Goal: Task Accomplishment & Management: Use online tool/utility

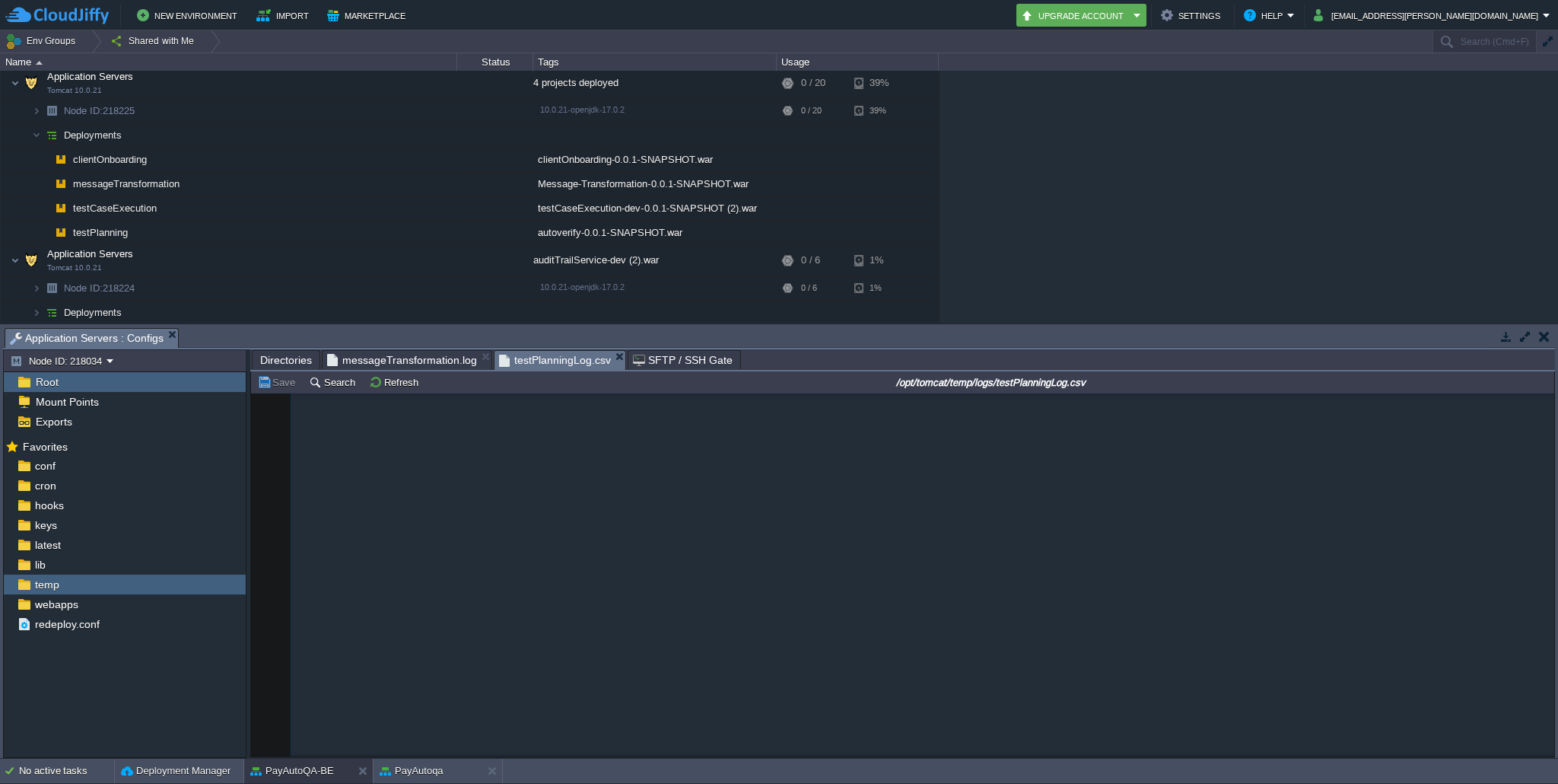
scroll to position [17126, 0]
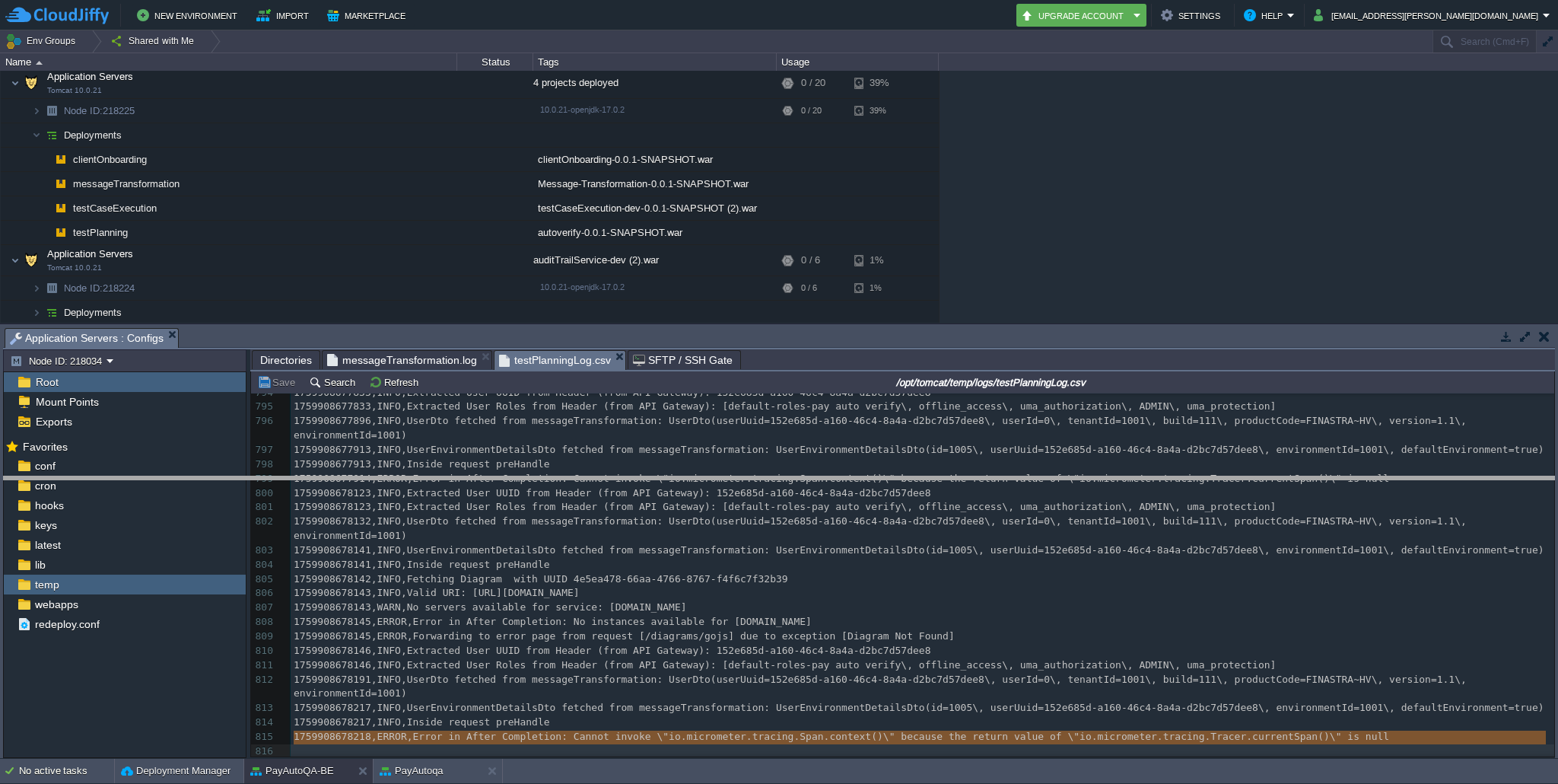
drag, startPoint x: 948, startPoint y: 338, endPoint x: 948, endPoint y: 484, distance: 146.0
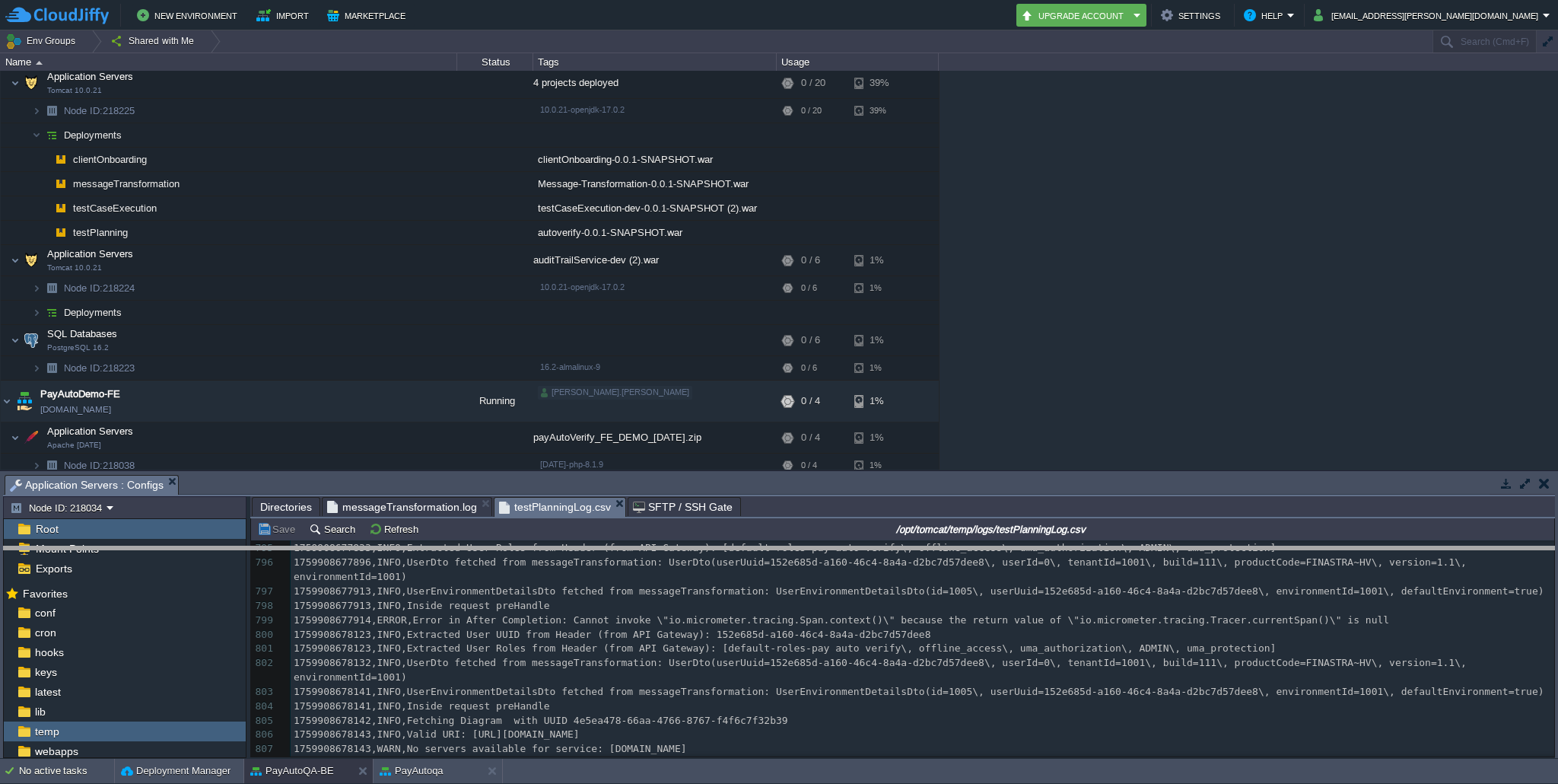
drag, startPoint x: 802, startPoint y: 487, endPoint x: 802, endPoint y: 554, distance: 67.0
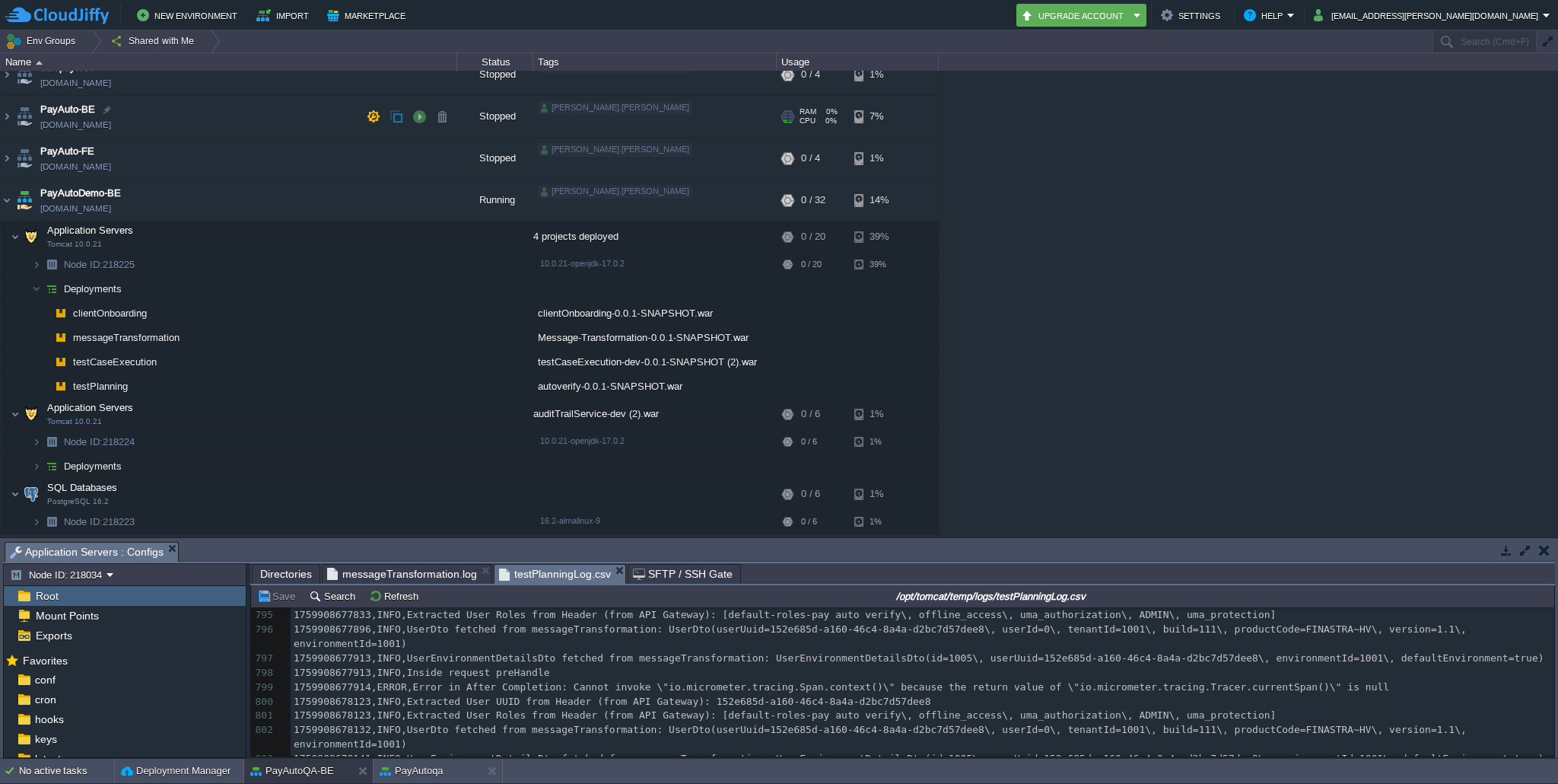
scroll to position [0, 0]
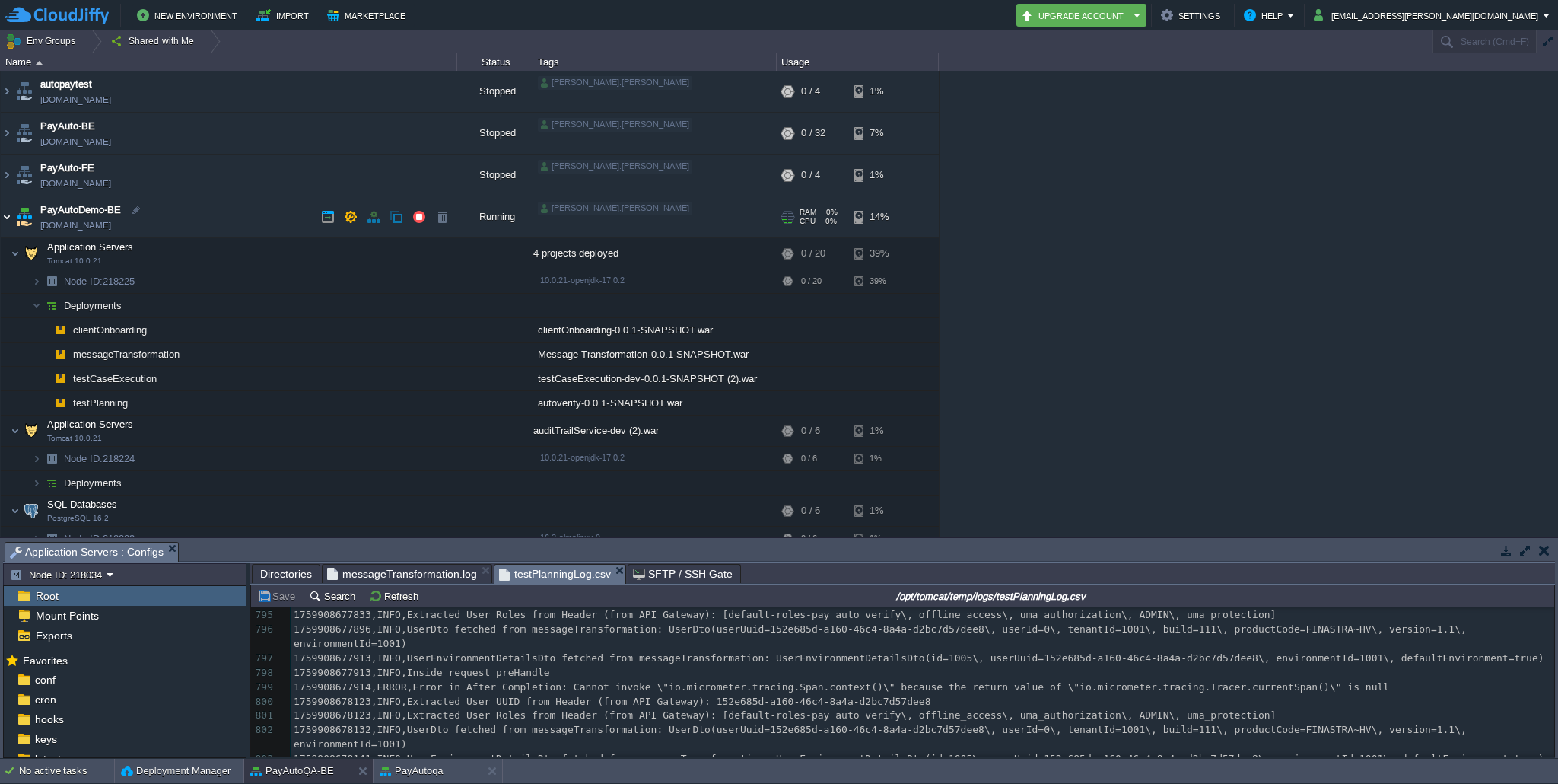
click at [3, 219] on img at bounding box center [7, 216] width 13 height 41
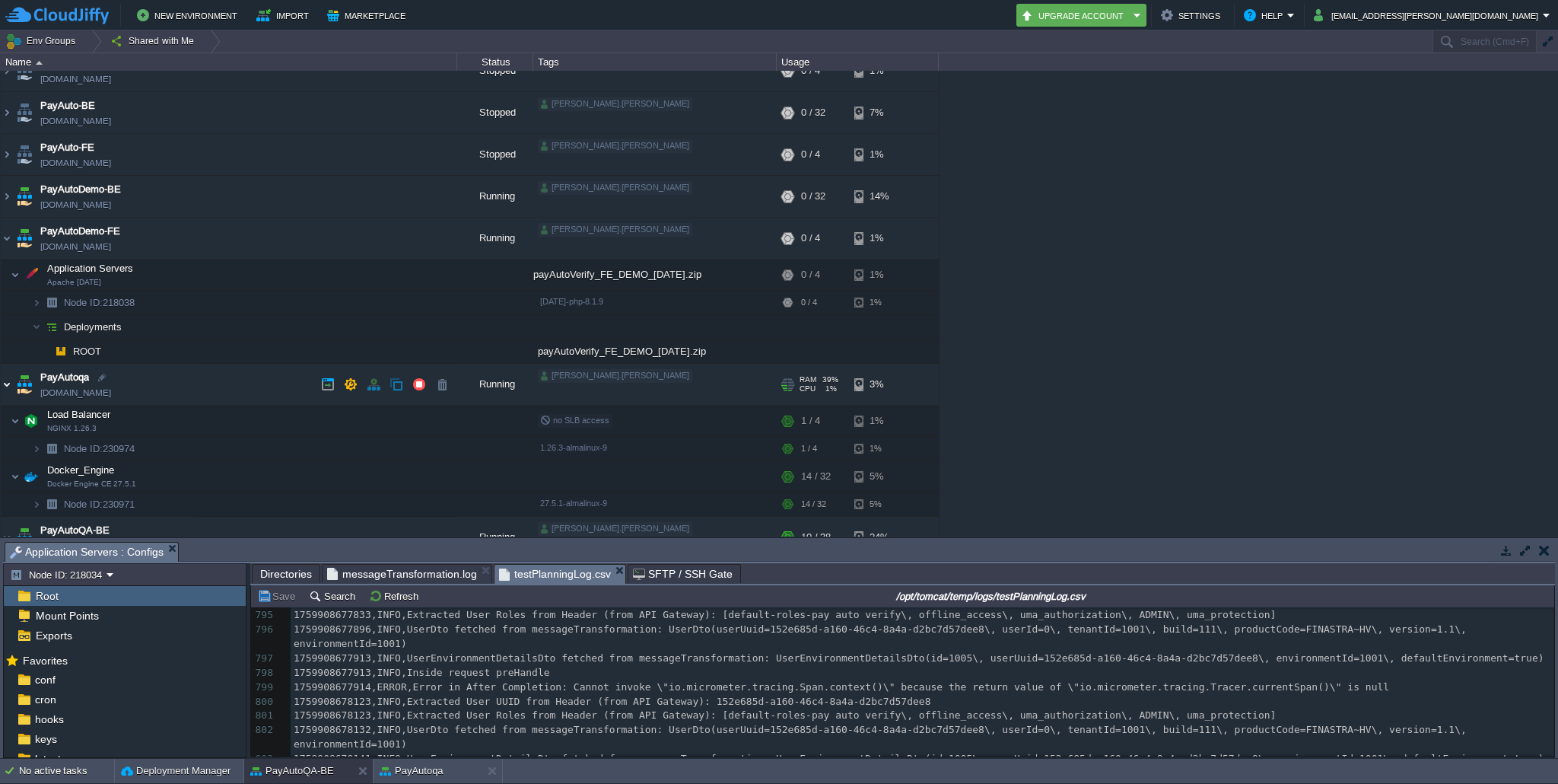
click at [11, 384] on img at bounding box center [7, 384] width 13 height 41
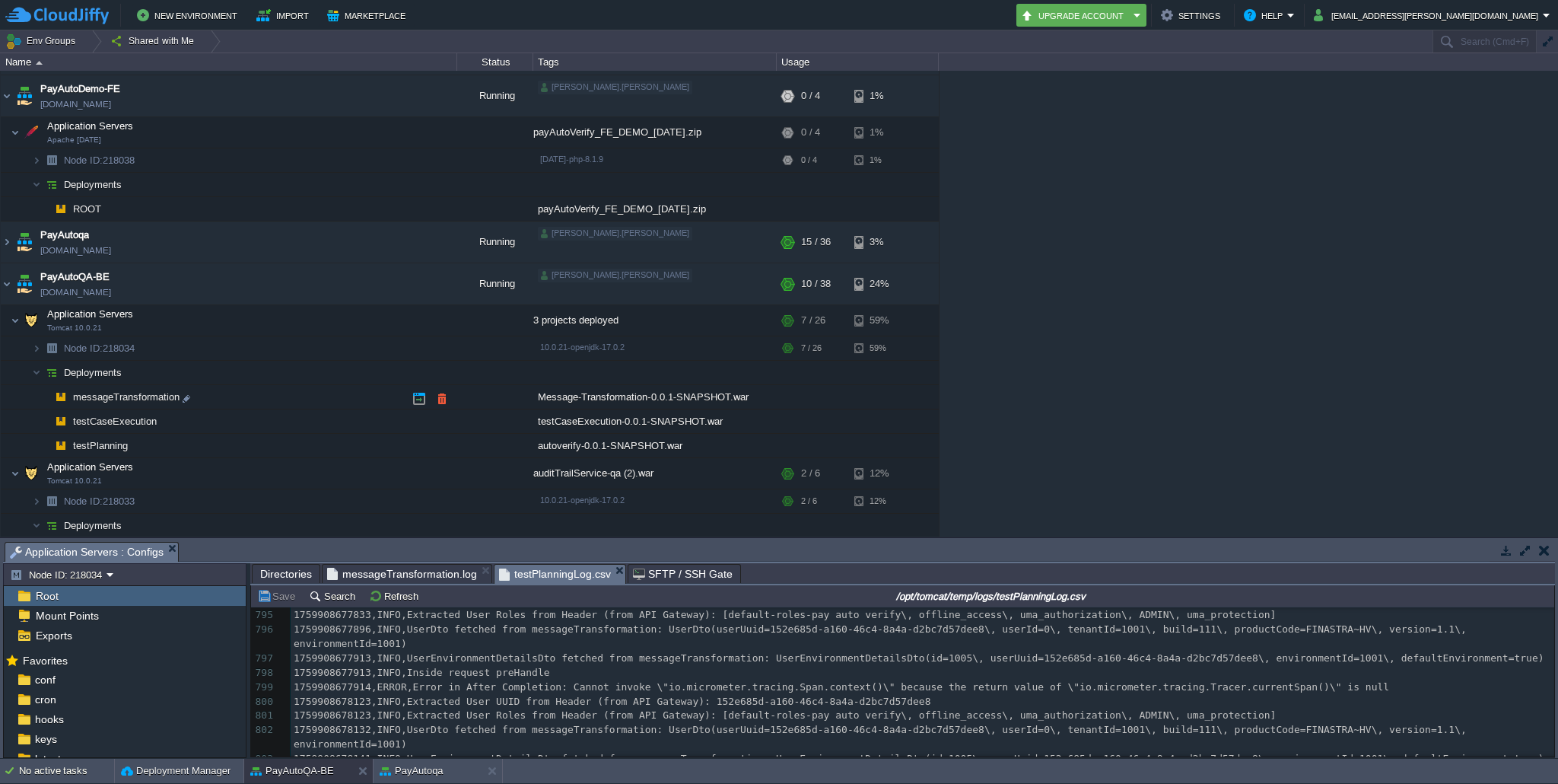
scroll to position [180, 0]
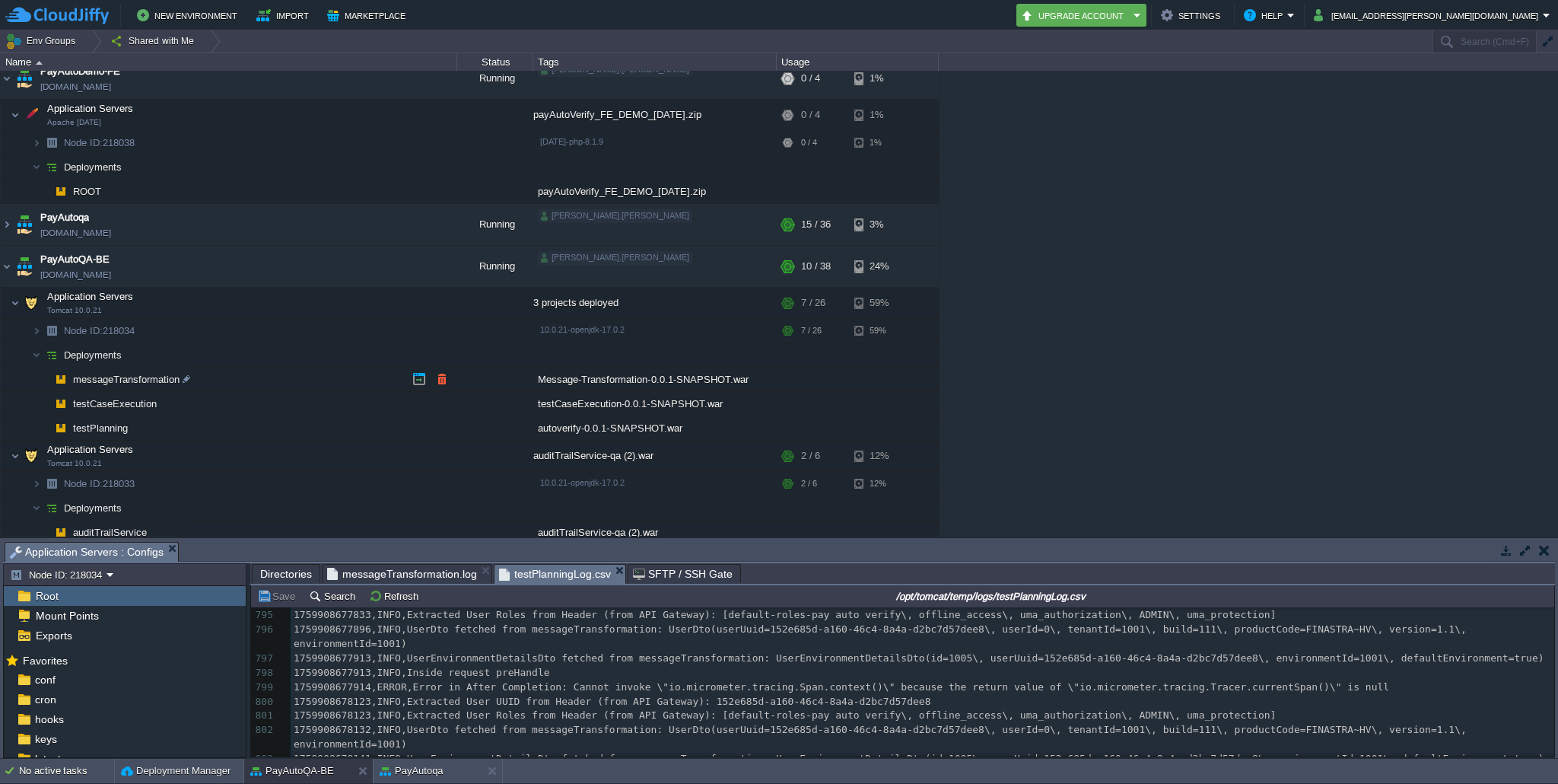
click at [94, 382] on span "messageTransformation" at bounding box center [127, 379] width 110 height 13
type input "messageTransformation"
click at [20, 353] on img at bounding box center [22, 349] width 22 height 13
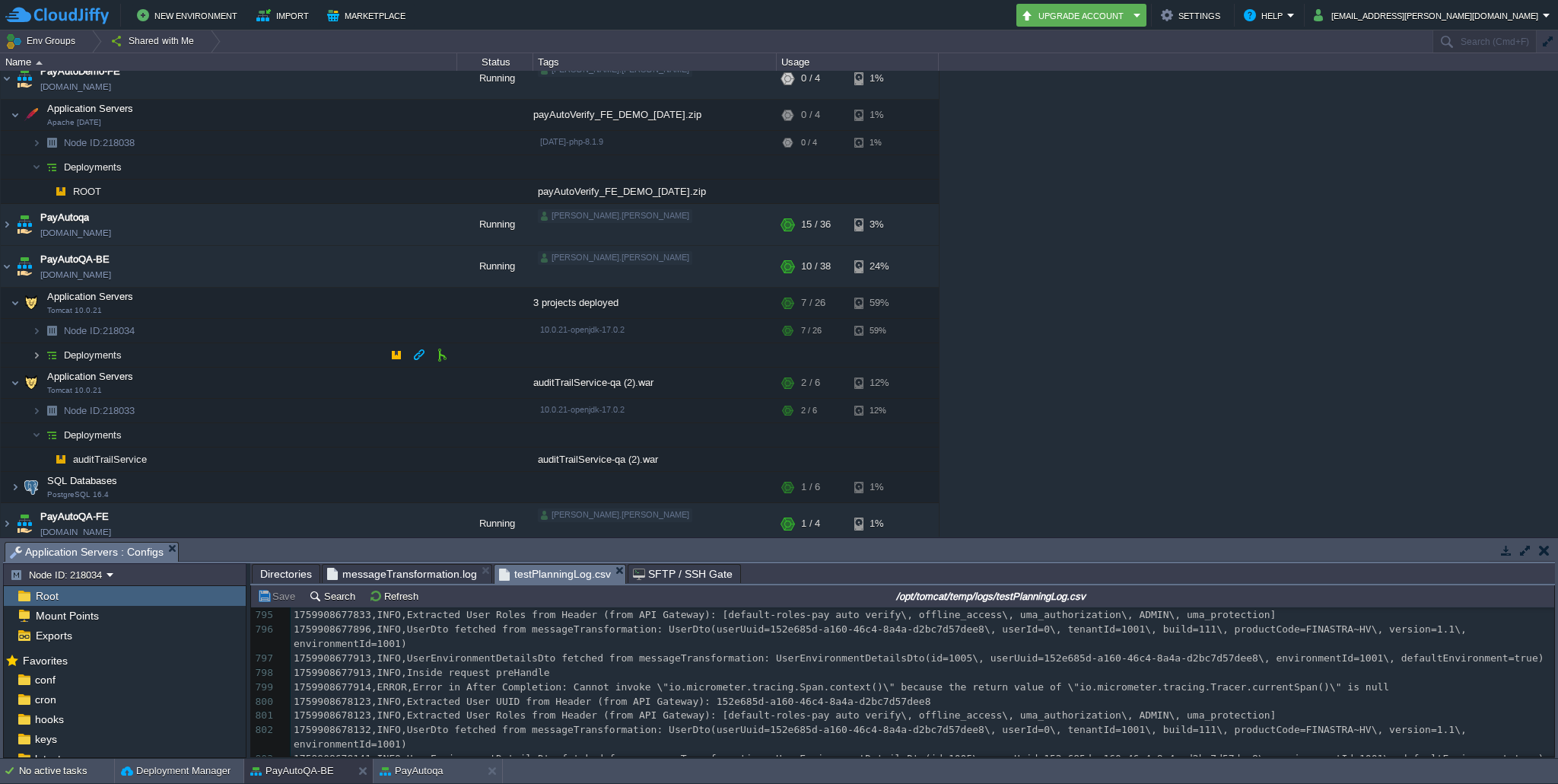
click at [38, 351] on img at bounding box center [36, 354] width 9 height 23
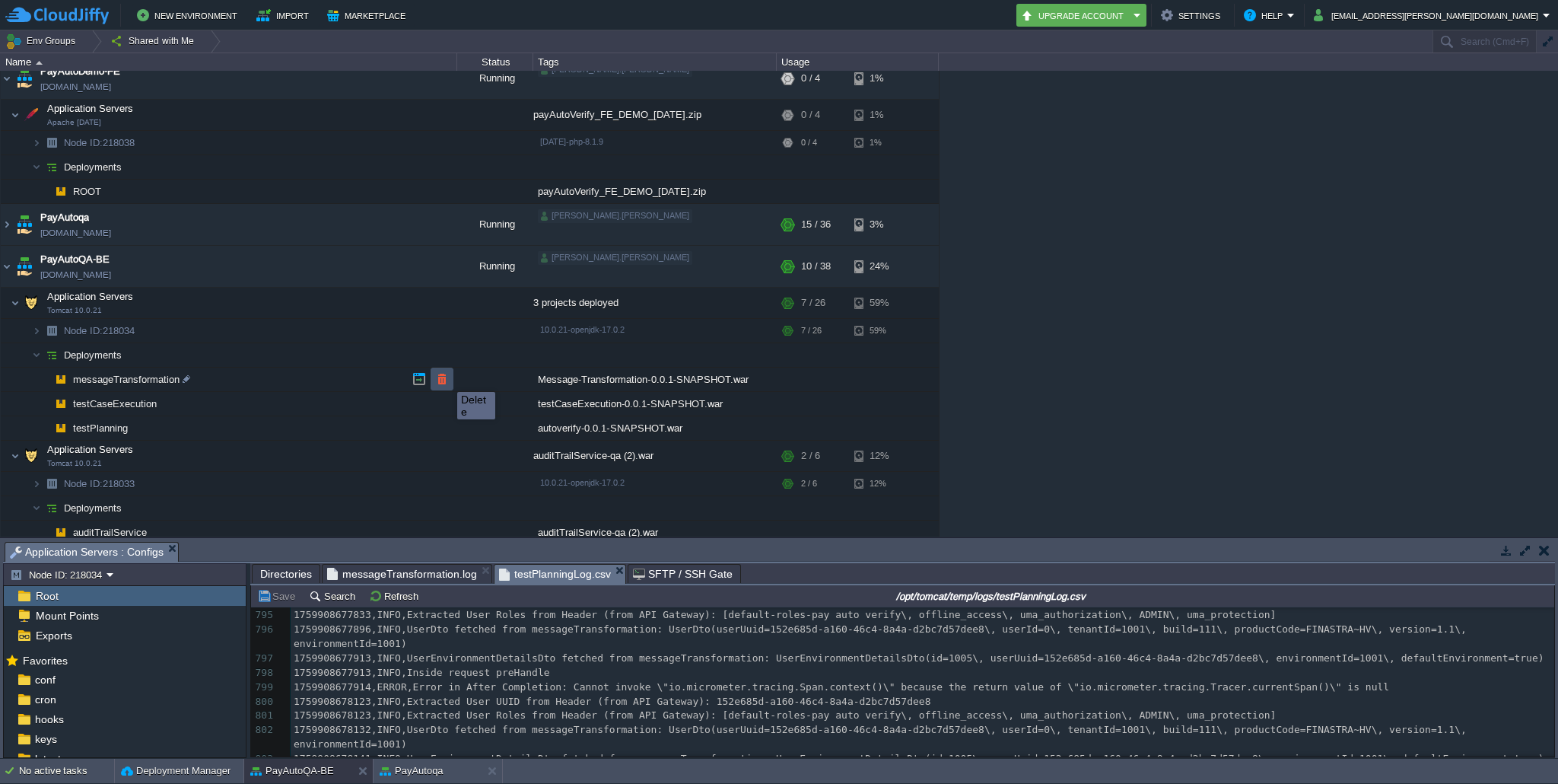
click at [445, 378] on button "button" at bounding box center [442, 379] width 13 height 13
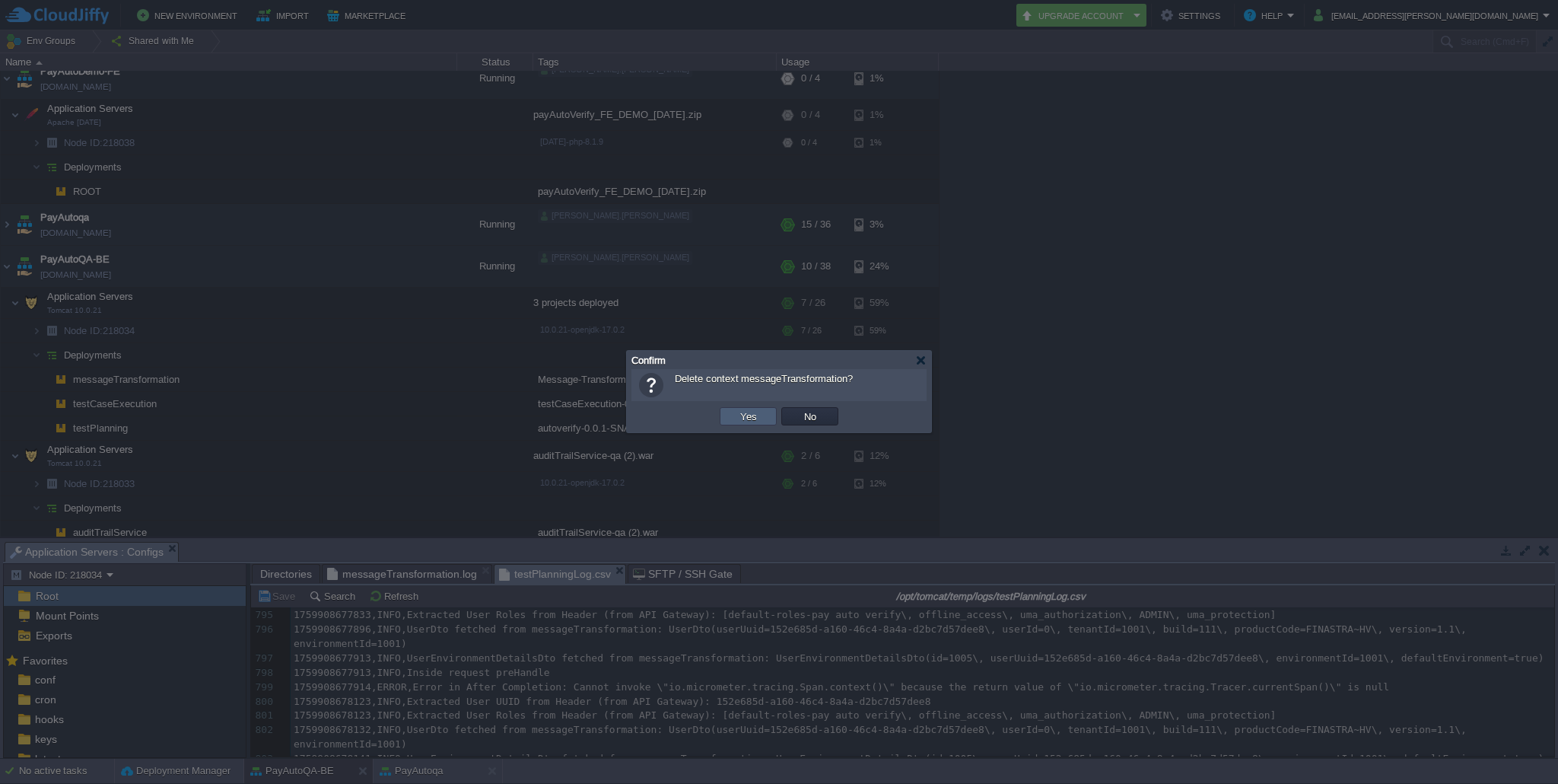
click at [752, 411] on button "Yes" at bounding box center [748, 416] width 26 height 13
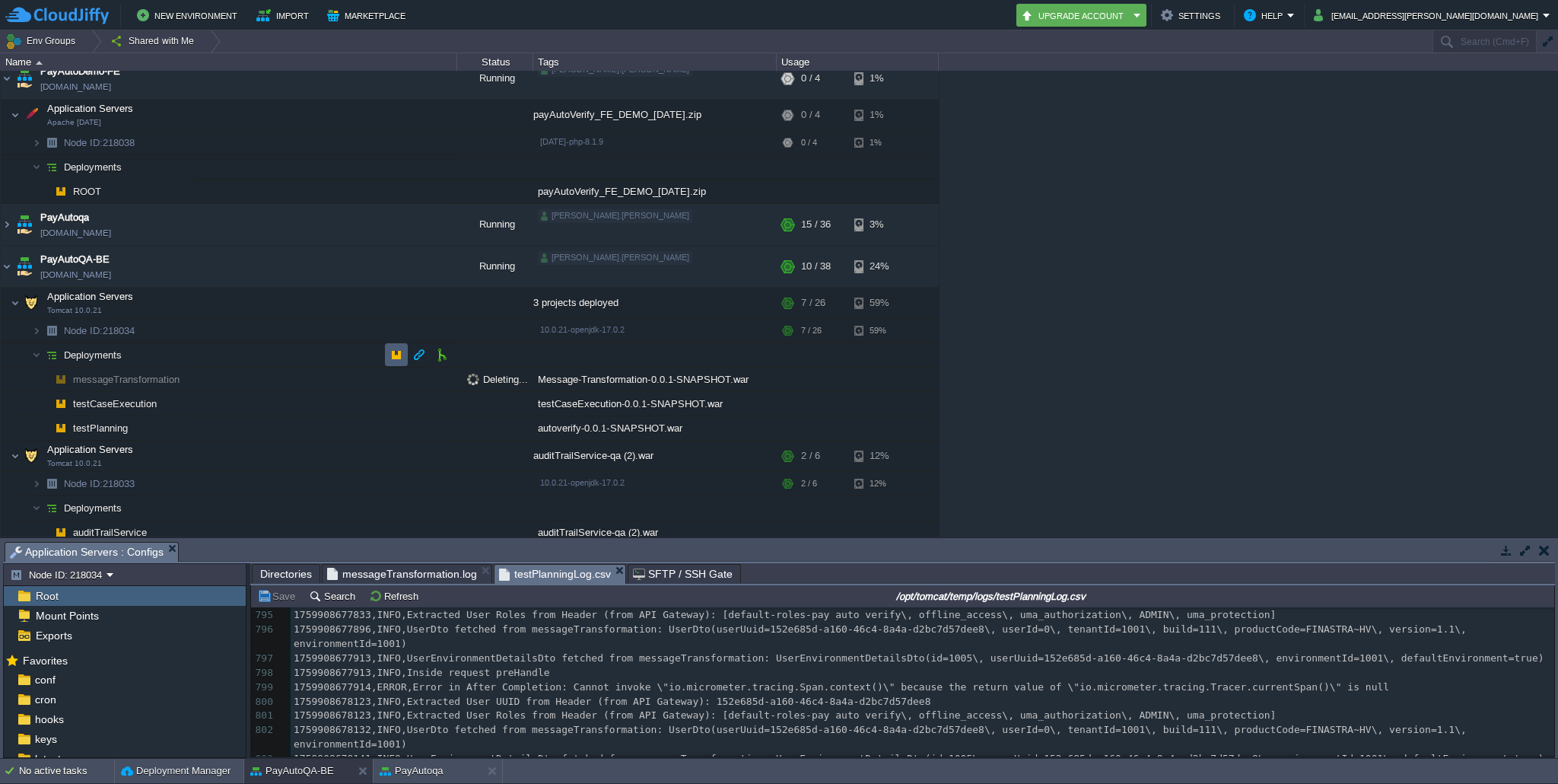
click at [394, 354] on button "button" at bounding box center [396, 354] width 13 height 13
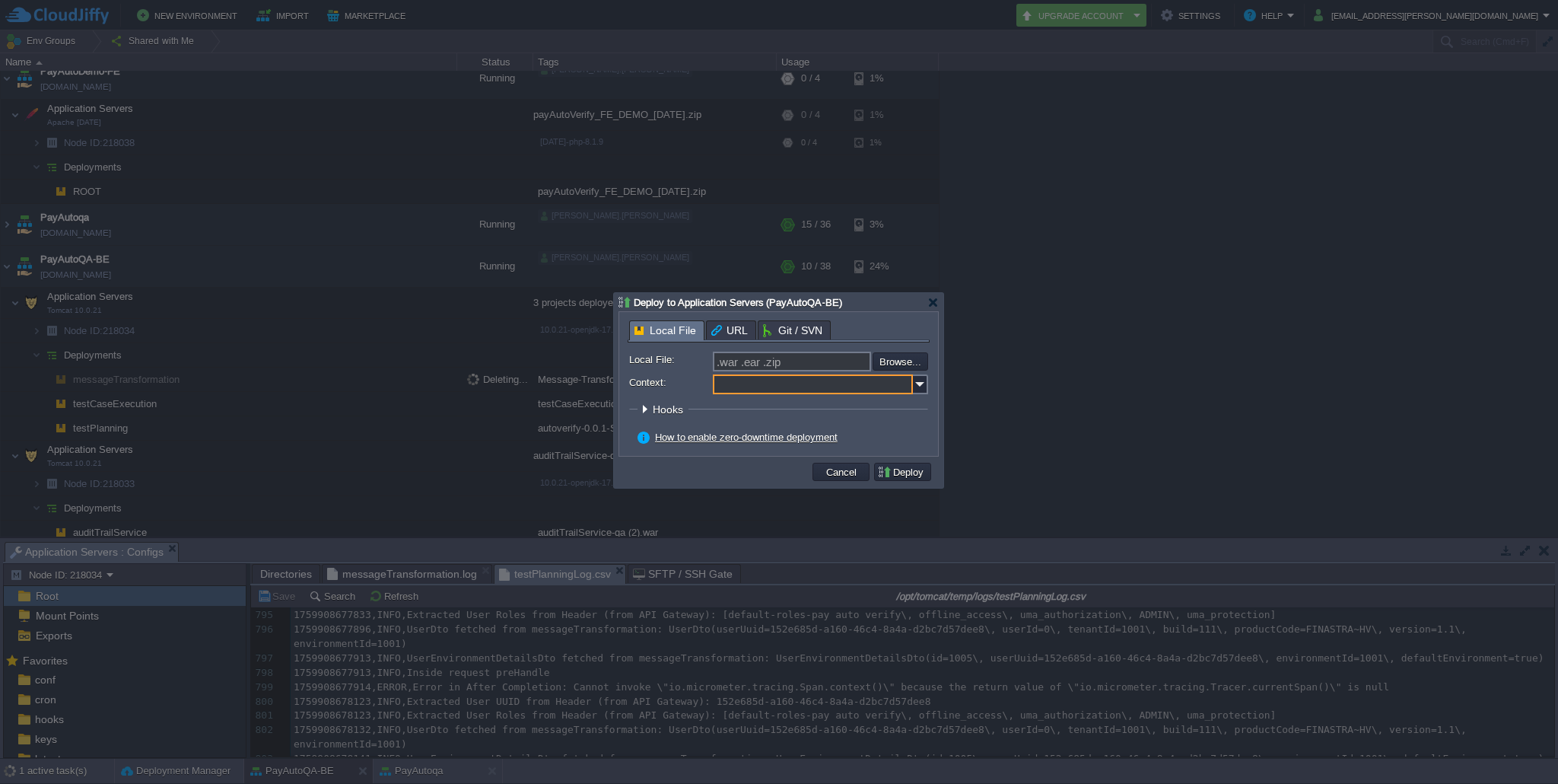
click at [752, 385] on input "Context:" at bounding box center [813, 384] width 200 height 20
paste input "messageTransformation"
type input "messageTransformation"
click at [893, 363] on input "file" at bounding box center [832, 361] width 193 height 18
click at [895, 358] on input "file" at bounding box center [832, 361] width 193 height 18
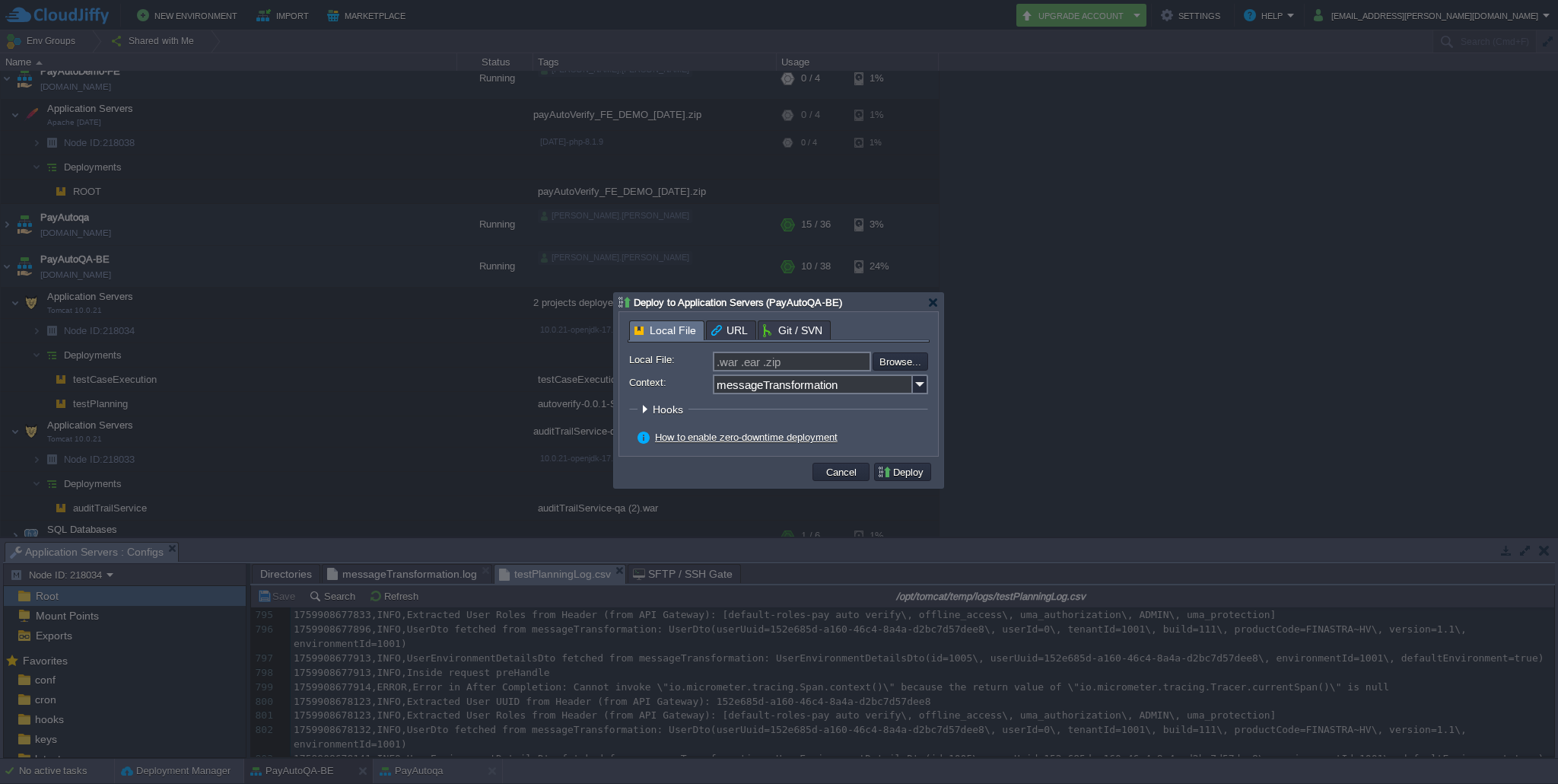
type input "C:\fakepath\Message-Transformation-0.0.1-SNAPSHOT.war"
type input "Message-Transformation-0.0.1-SNAPSHOT.war"
click at [925, 473] on button "Deploy" at bounding box center [902, 471] width 51 height 13
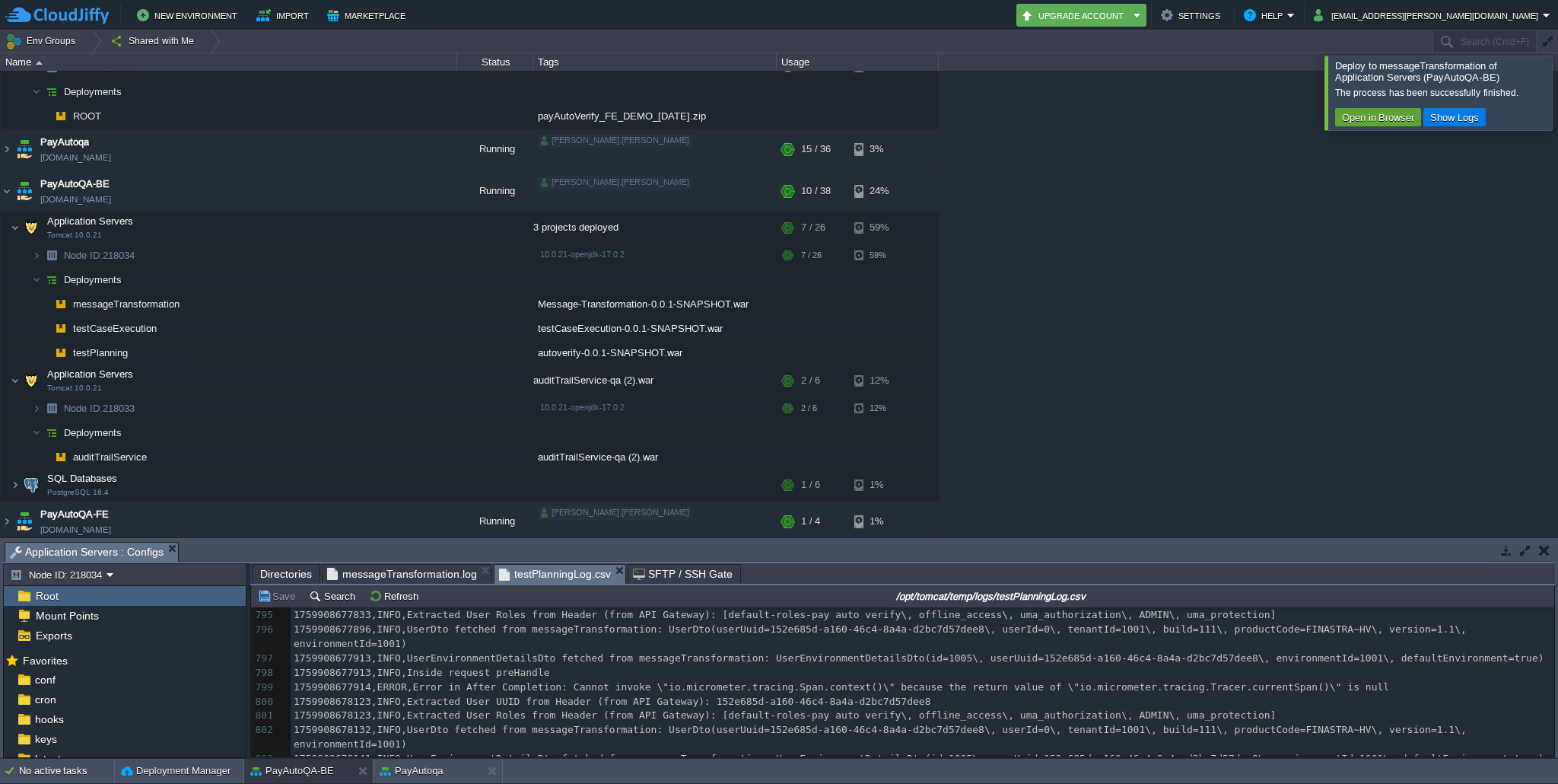
scroll to position [345, 0]
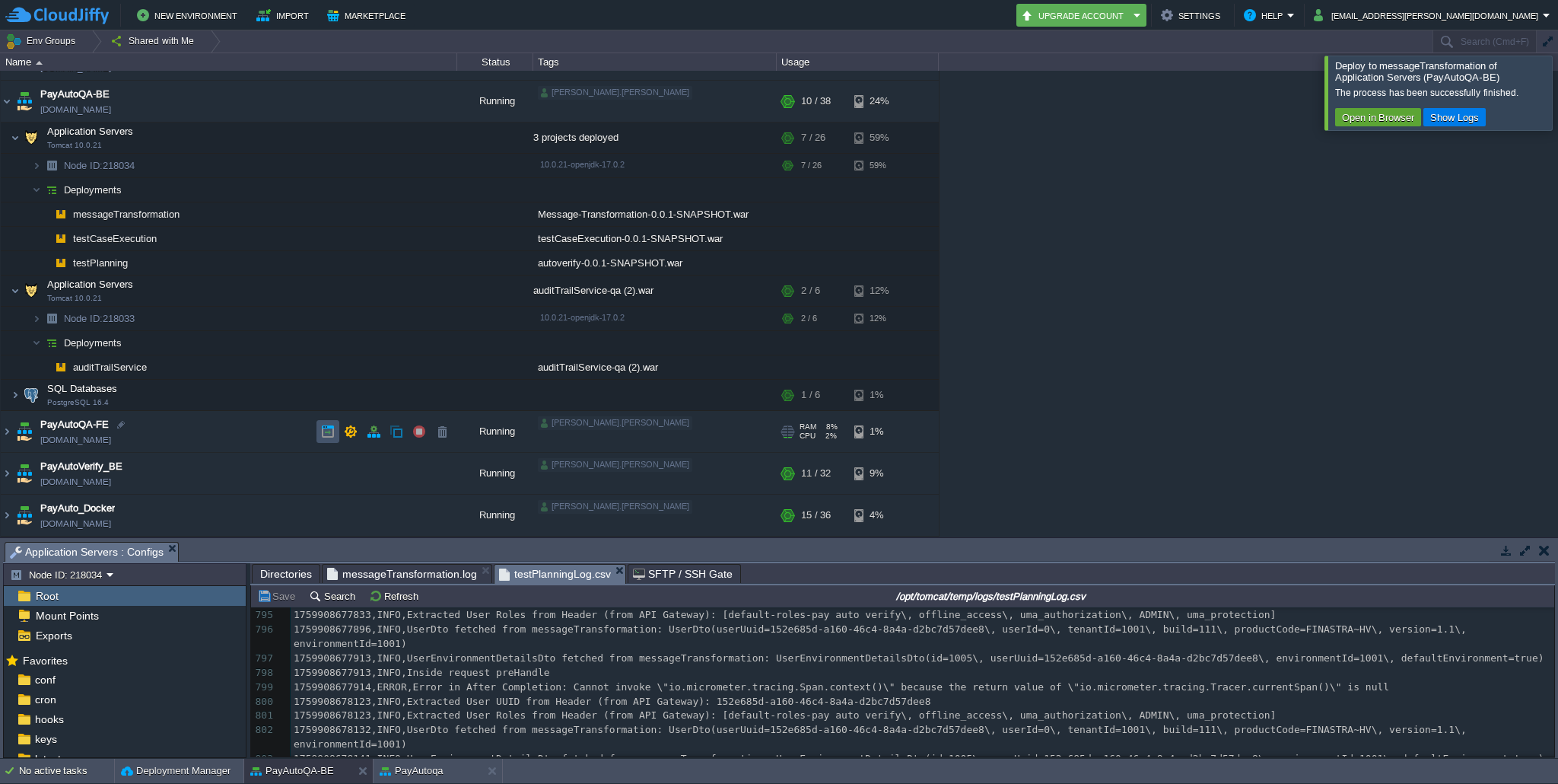
click at [329, 431] on button "button" at bounding box center [328, 431] width 13 height 13
